Goal: Information Seeking & Learning: Understand process/instructions

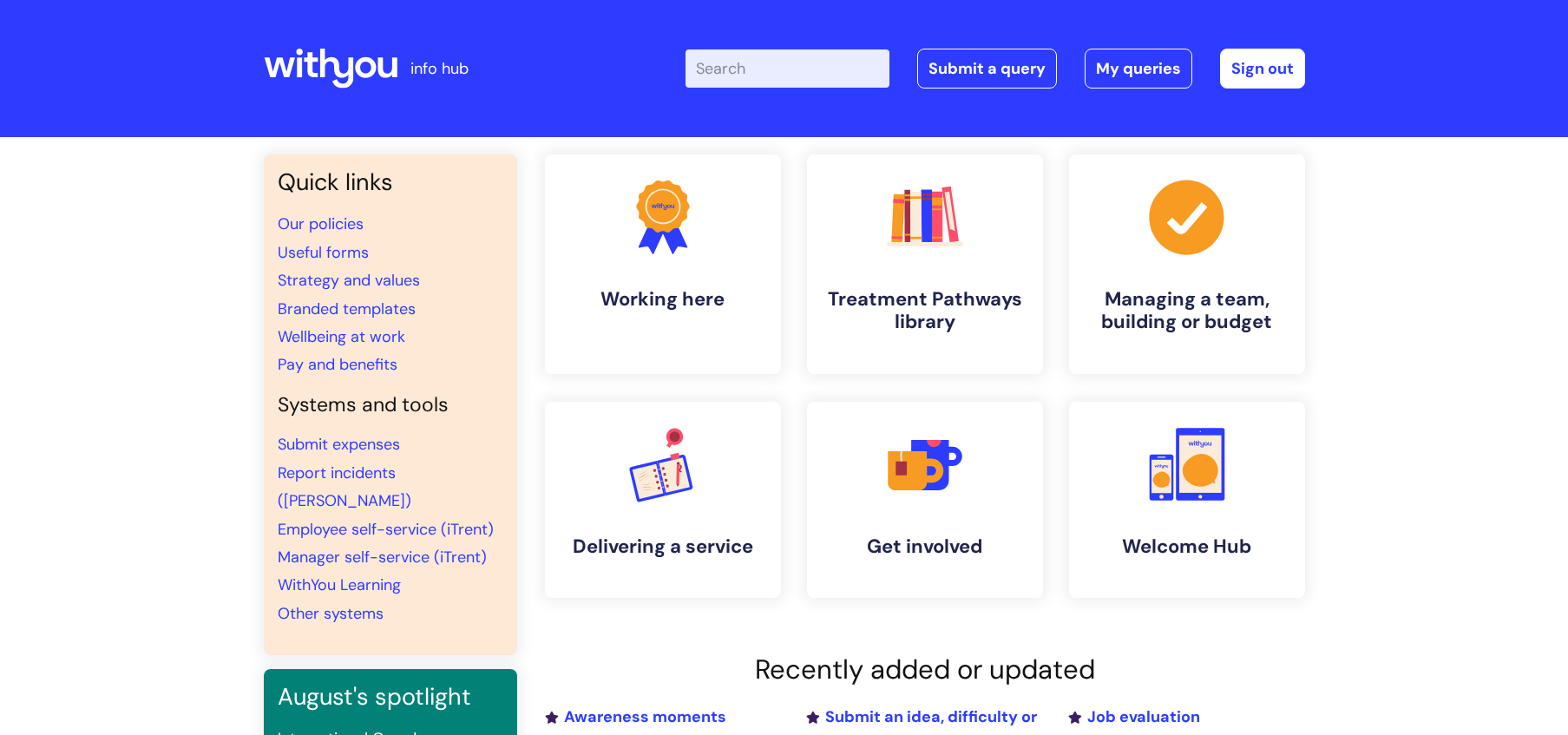
click at [778, 62] on input "Enter your search term here..." at bounding box center [788, 69] width 204 height 38
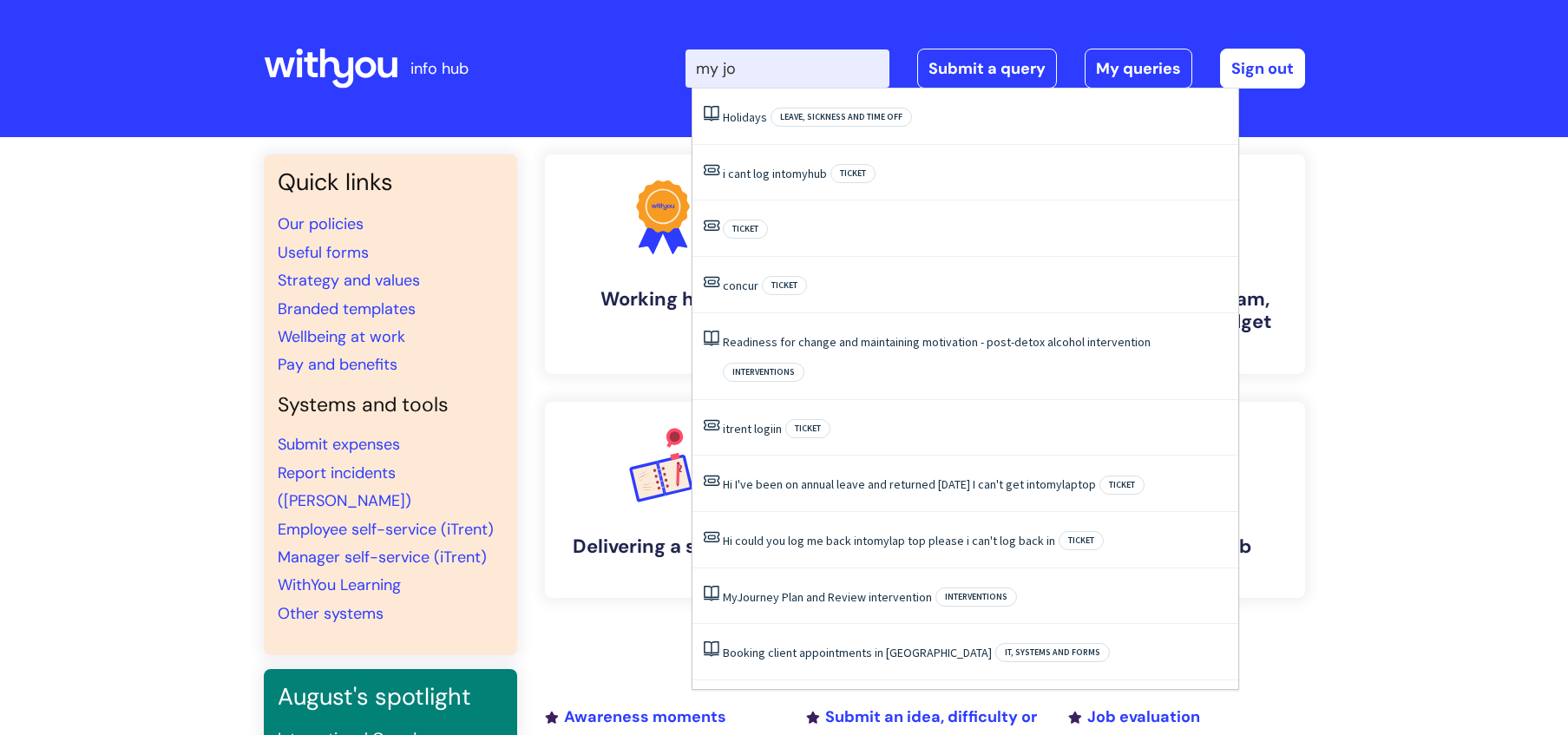
type input "my jou"
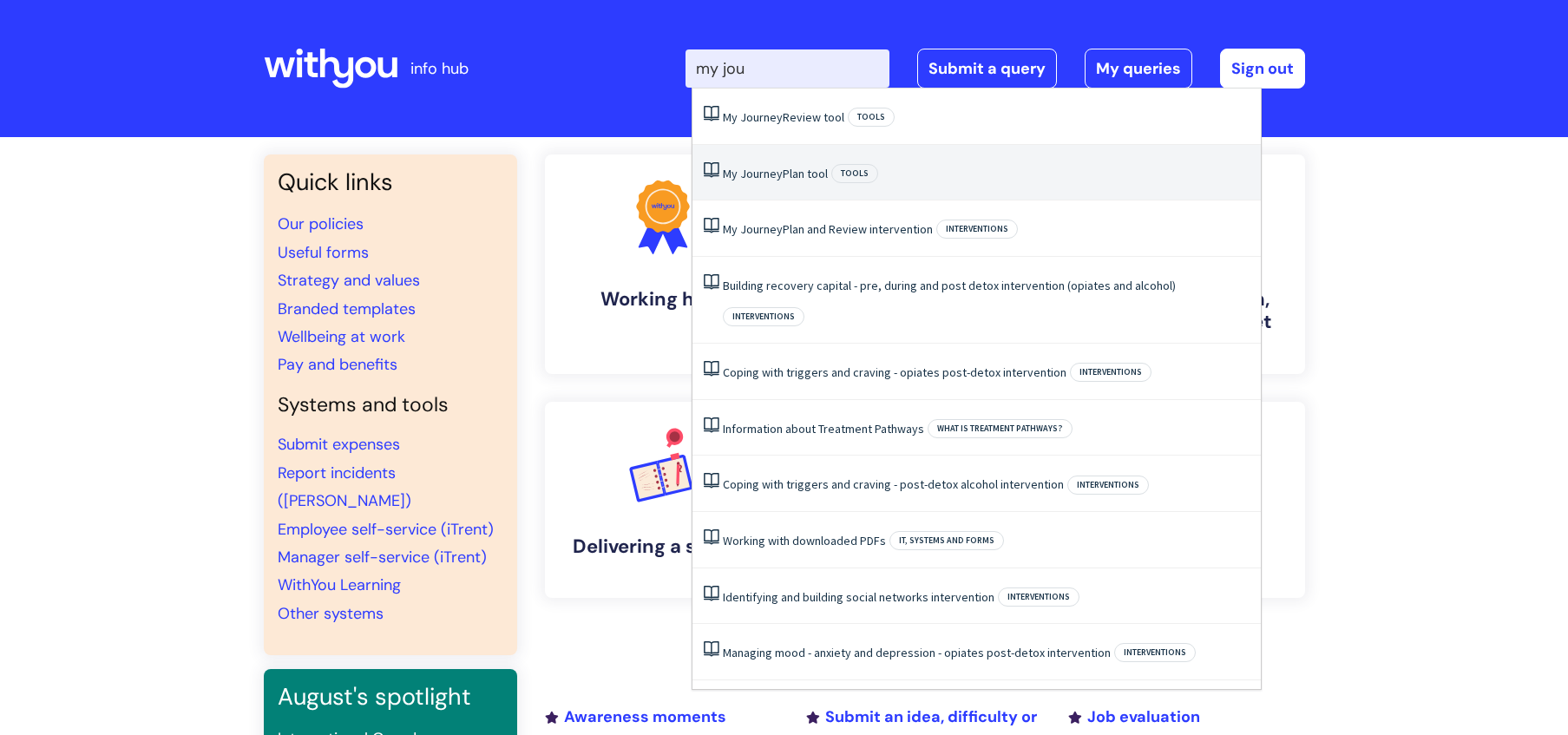
click at [748, 188] on li "My Journey Plan tool Tools" at bounding box center [976, 172] width 568 height 56
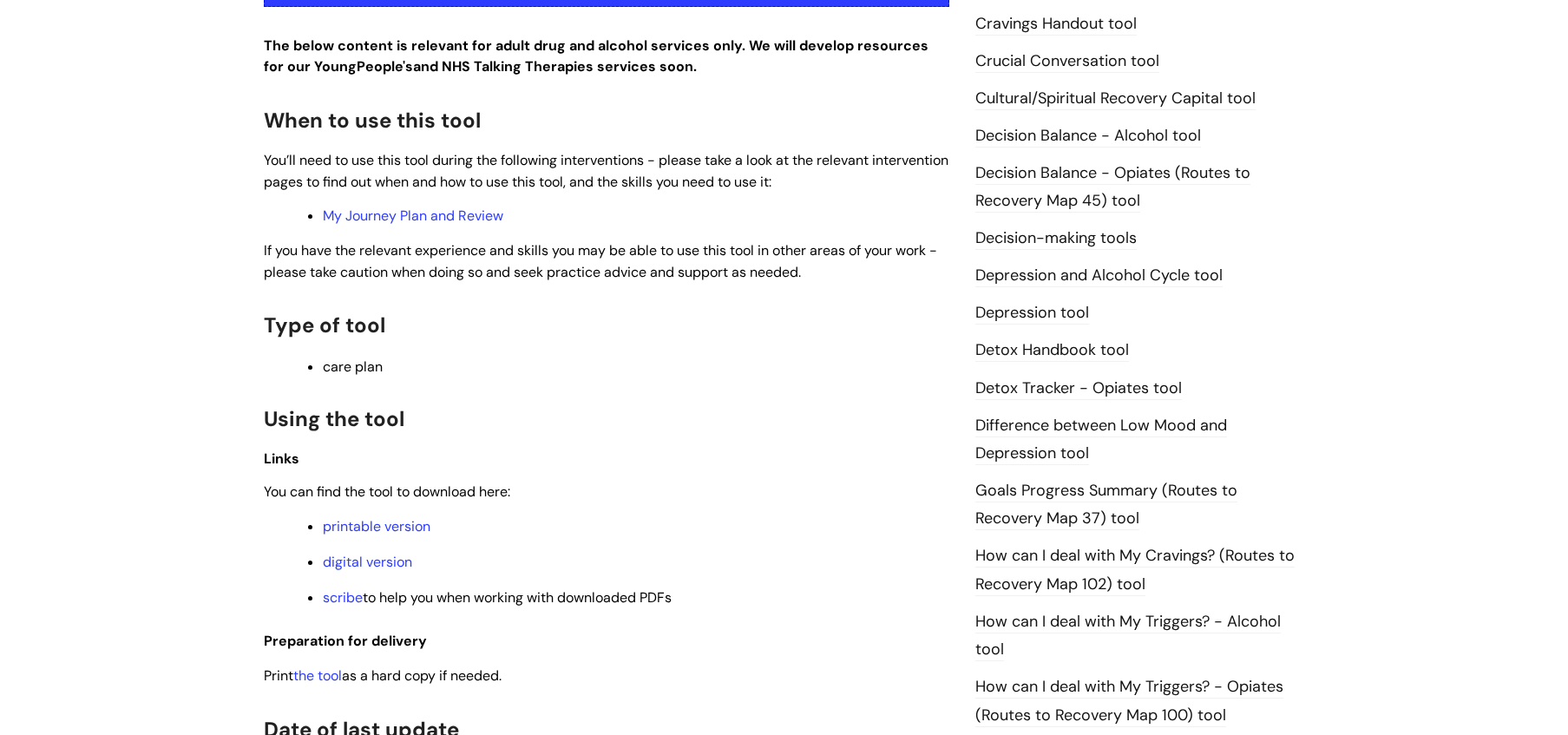
scroll to position [805, 0]
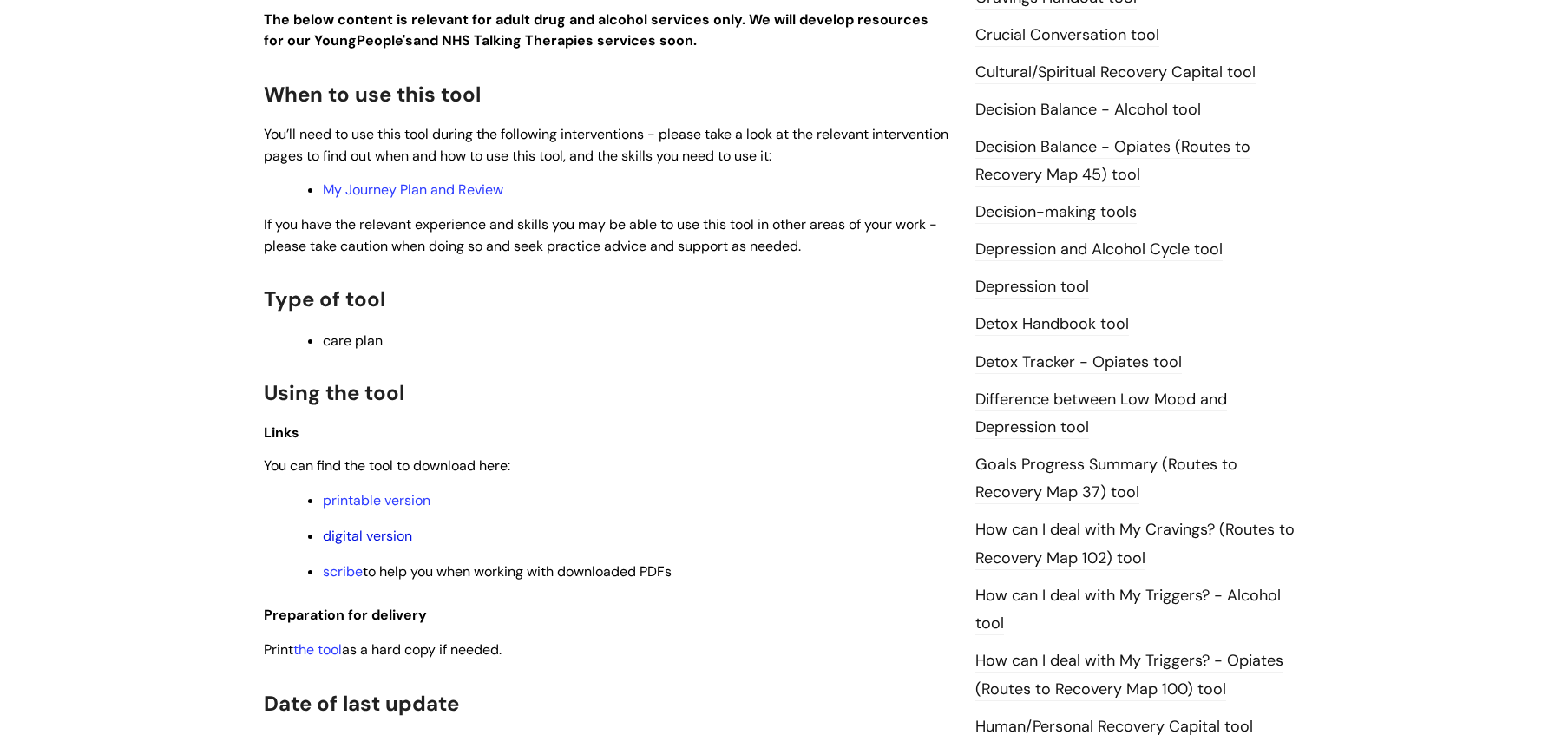
click at [387, 529] on link "digital version" at bounding box center [367, 535] width 89 height 18
click at [365, 528] on li "digital version" at bounding box center [636, 535] width 627 height 22
click at [366, 532] on link "digital version" at bounding box center [367, 535] width 89 height 18
